Goal: Task Accomplishment & Management: Manage account settings

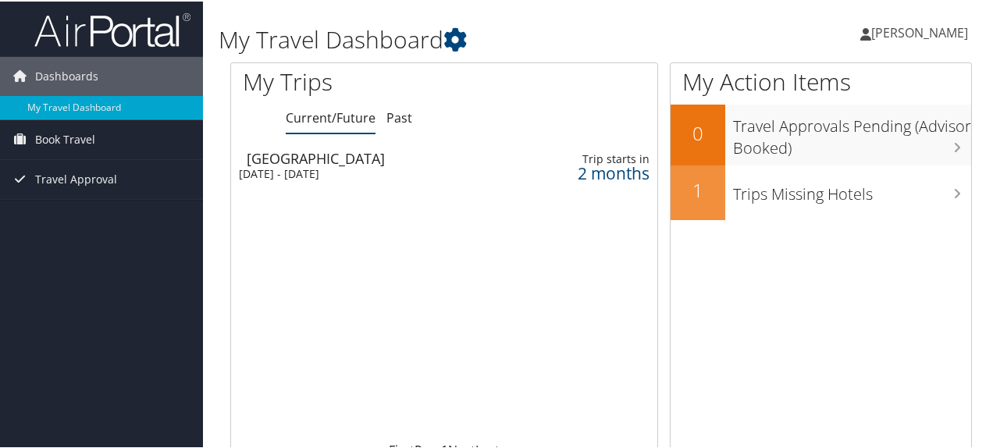
click at [905, 29] on span "[PERSON_NAME]" at bounding box center [919, 31] width 97 height 17
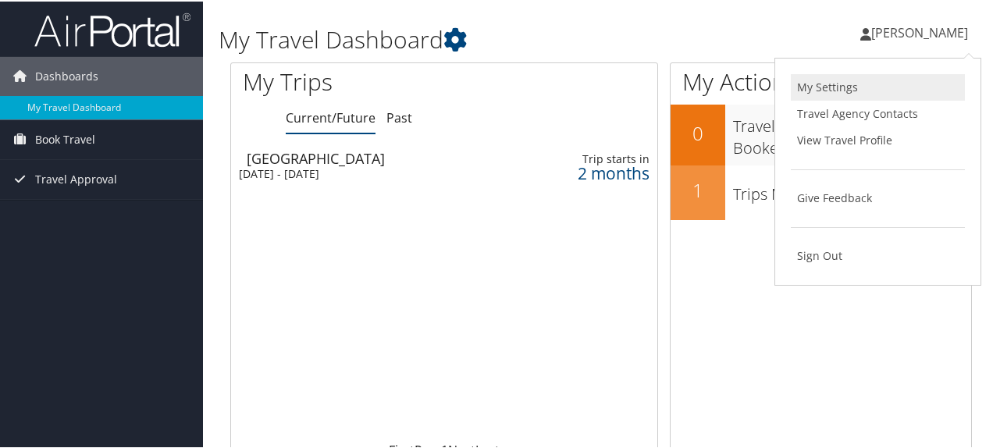
click at [854, 80] on link "My Settings" at bounding box center [878, 86] width 174 height 27
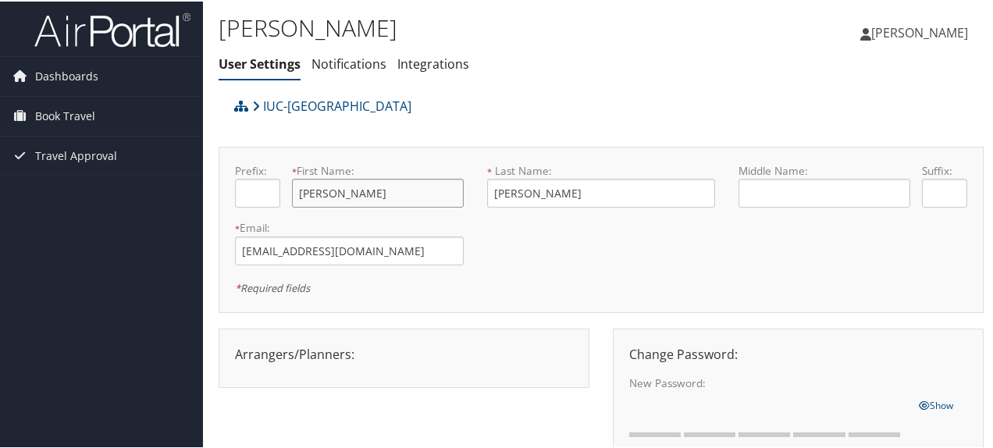
click at [382, 191] on input "Rafaela" at bounding box center [377, 191] width 171 height 29
click at [496, 189] on input "Takeshita" at bounding box center [601, 191] width 229 height 29
click at [495, 194] on input "Takeshita" at bounding box center [601, 191] width 229 height 29
click at [491, 194] on input "Takeshita" at bounding box center [601, 191] width 229 height 29
type input "Cicalise Takeshita"
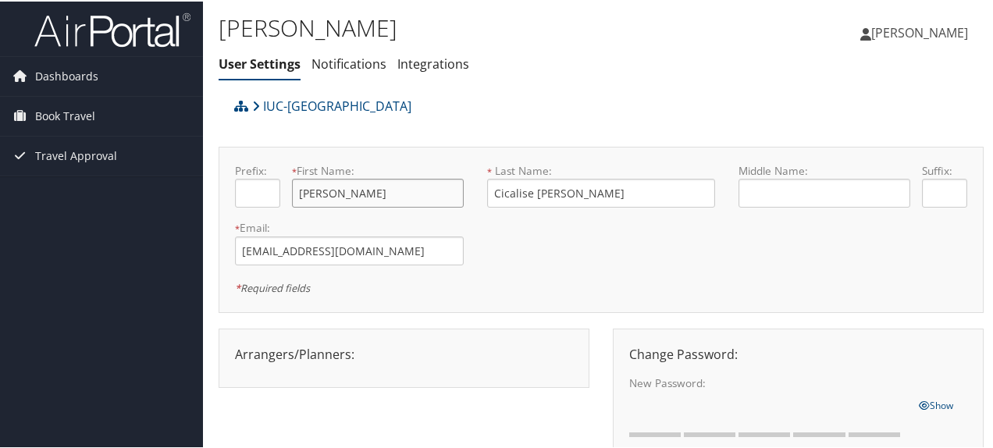
click at [381, 190] on input "Rafaela" at bounding box center [377, 191] width 171 height 29
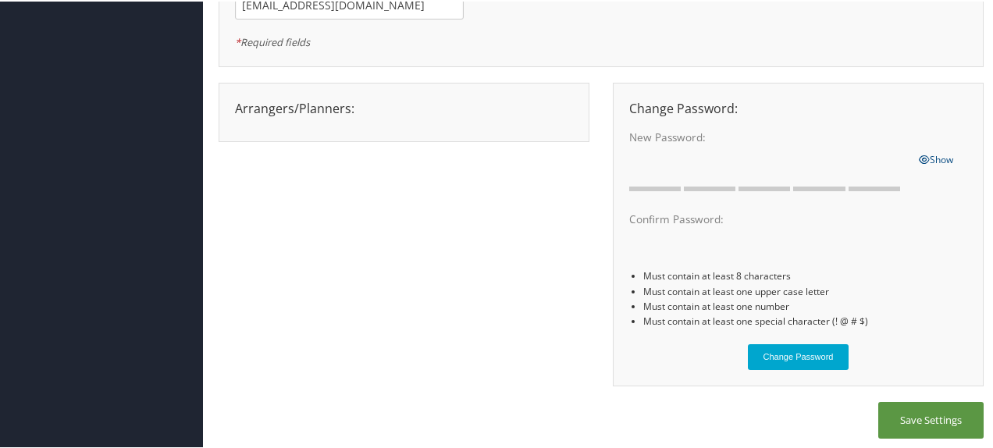
scroll to position [251, 0]
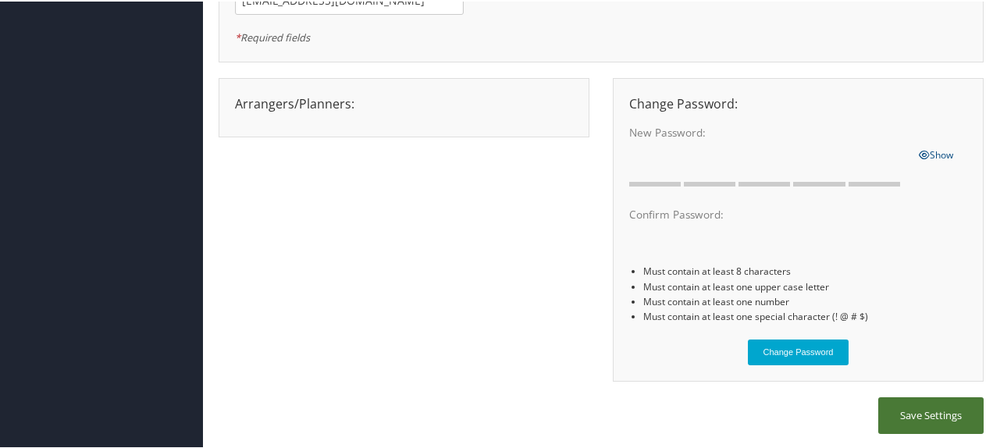
type input "Rafaela Sayuri"
click at [916, 408] on button "Save Settings" at bounding box center [930, 414] width 105 height 37
click at [913, 411] on button "Save Settings" at bounding box center [930, 414] width 105 height 37
click at [529, 177] on div "Arrangers/Planners: Edit Arrangers & Planners Ashleigh Mierau Crystal Hamon Eli…" at bounding box center [601, 236] width 765 height 320
click at [926, 413] on button "Save Settings" at bounding box center [930, 414] width 105 height 37
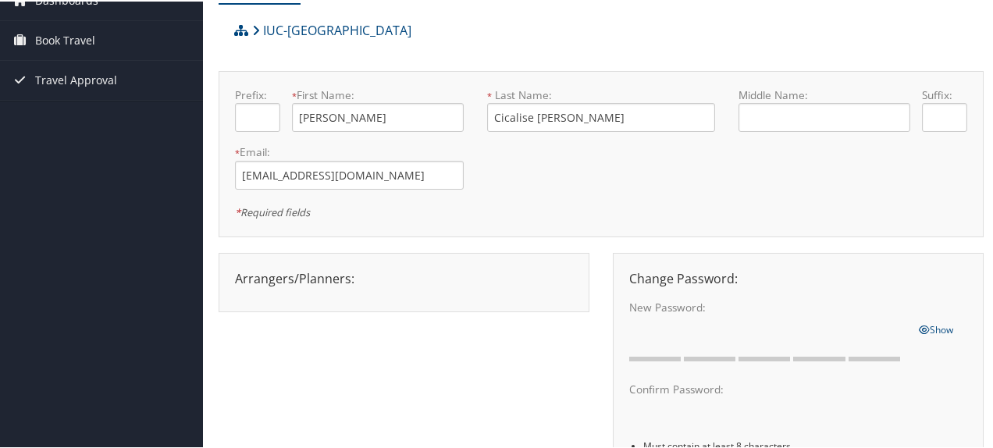
scroll to position [0, 0]
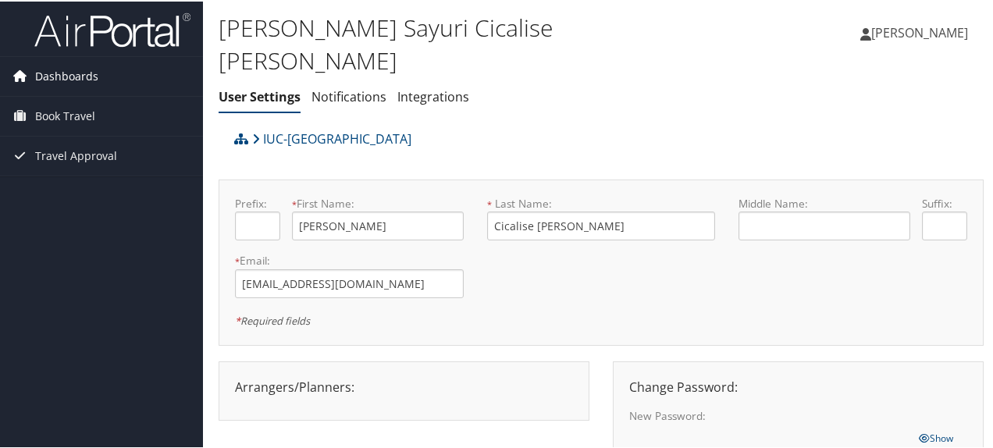
click at [76, 74] on span "Dashboards" at bounding box center [66, 74] width 63 height 39
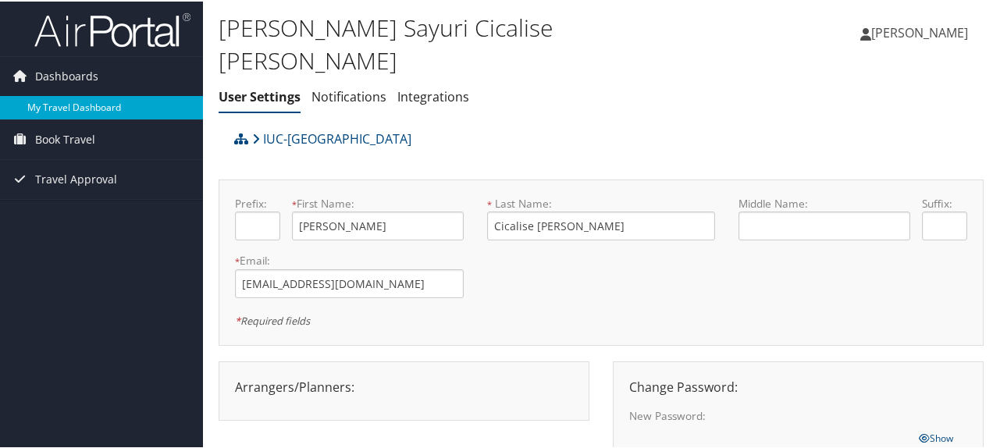
click at [88, 105] on link "My Travel Dashboard" at bounding box center [101, 105] width 203 height 23
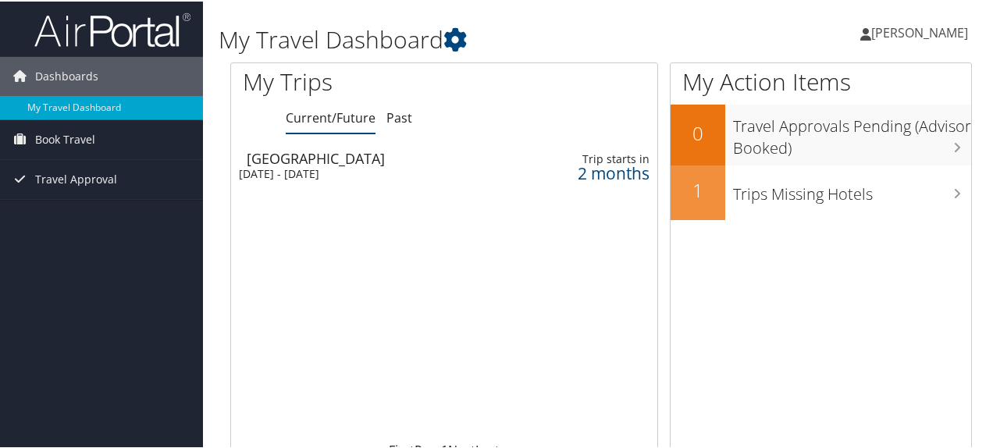
click at [895, 30] on span "[PERSON_NAME]" at bounding box center [919, 31] width 97 height 17
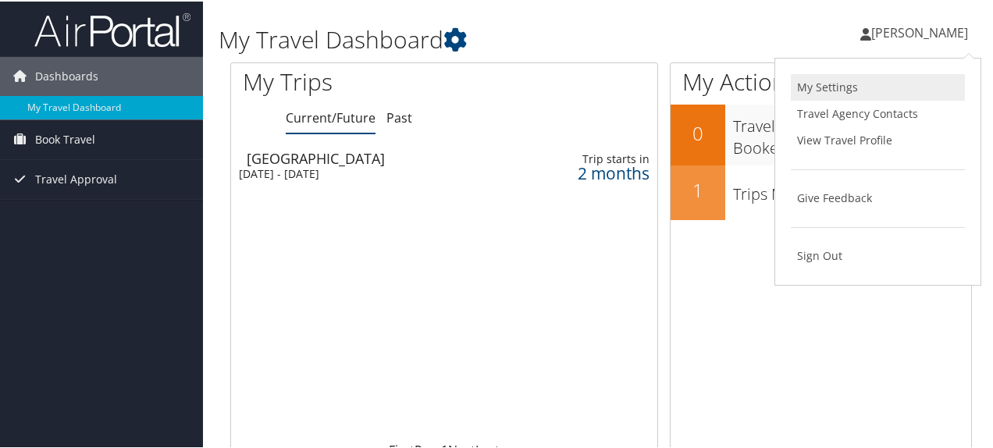
click at [848, 83] on link "My Settings" at bounding box center [878, 86] width 174 height 27
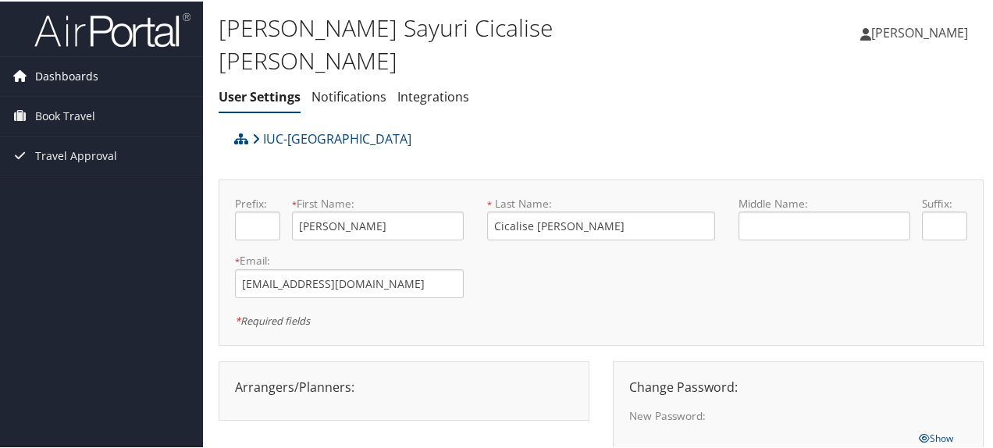
click at [81, 76] on span "Dashboards" at bounding box center [66, 74] width 63 height 39
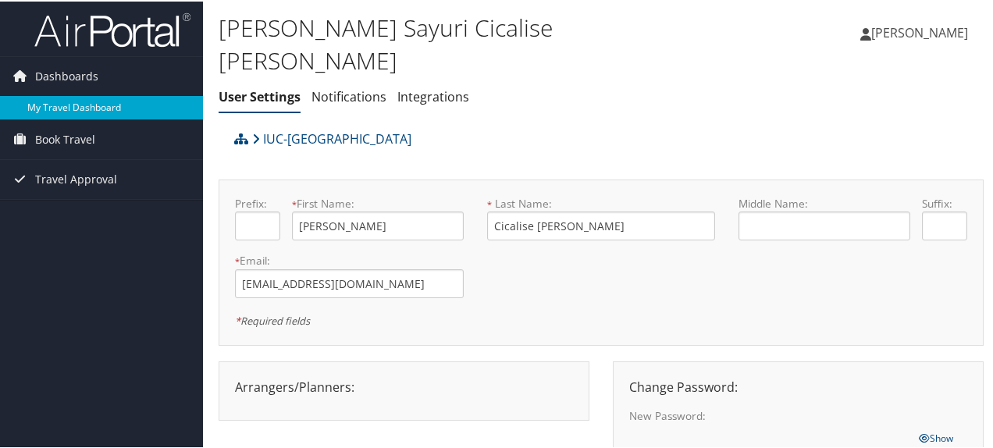
click at [91, 108] on link "My Travel Dashboard" at bounding box center [101, 105] width 203 height 23
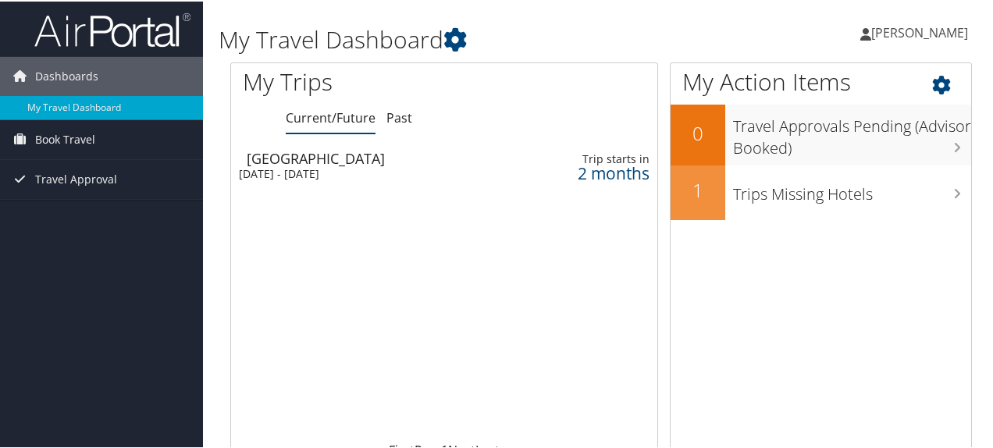
click at [937, 84] on icon at bounding box center [955, 79] width 46 height 27
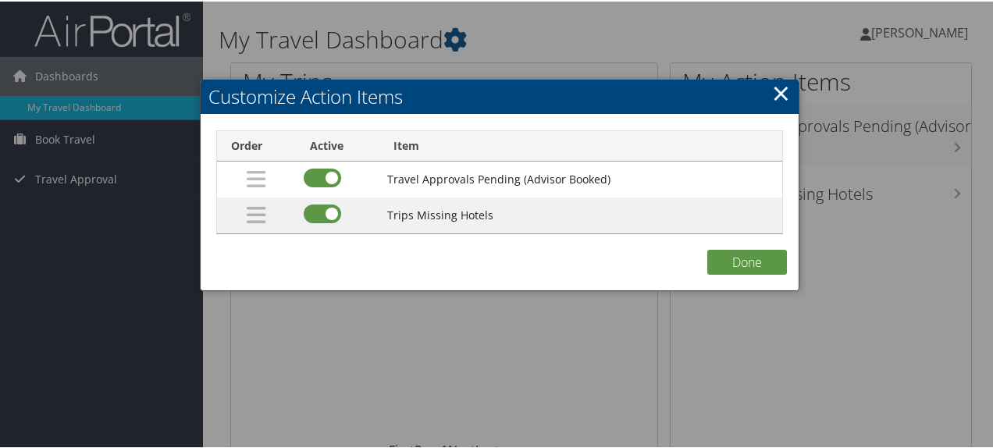
click at [772, 92] on link "×" at bounding box center [781, 91] width 18 height 31
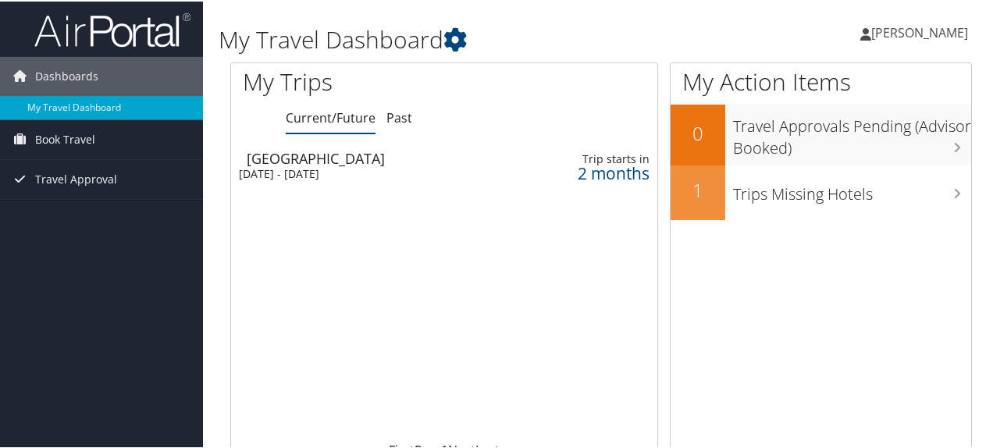
click at [909, 27] on span "[PERSON_NAME]" at bounding box center [919, 31] width 97 height 17
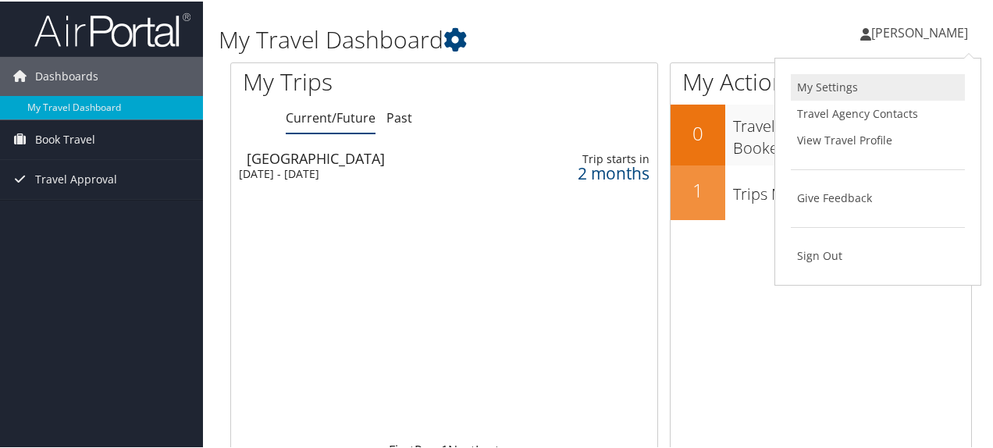
click at [844, 90] on link "My Settings" at bounding box center [878, 86] width 174 height 27
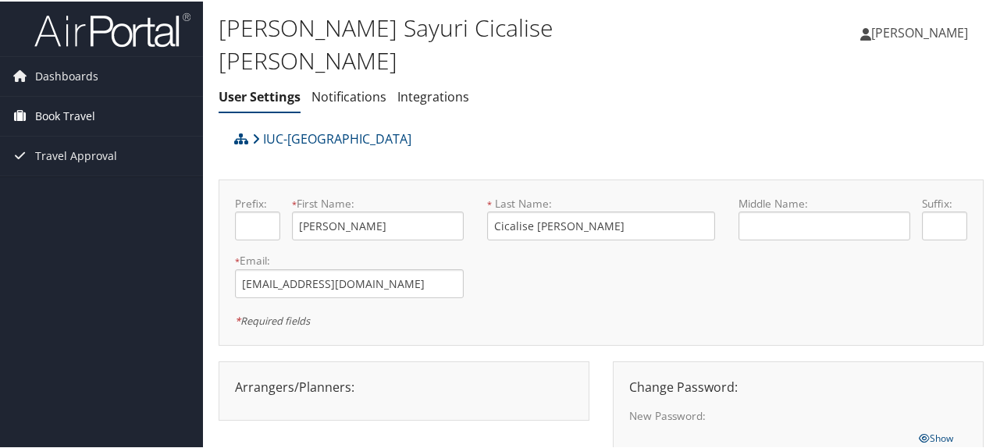
click at [69, 107] on span "Book Travel" at bounding box center [65, 114] width 60 height 39
click at [76, 75] on span "Dashboards" at bounding box center [66, 74] width 63 height 39
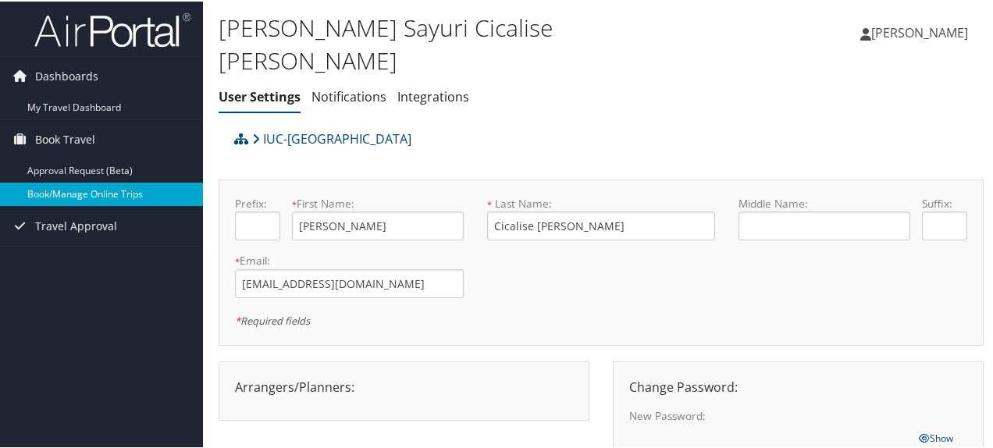
click at [91, 195] on link "Book/Manage Online Trips" at bounding box center [101, 192] width 203 height 23
